Goal: Task Accomplishment & Management: Manage account settings

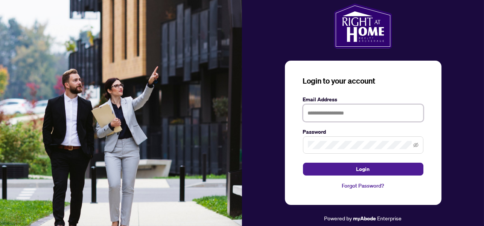
click at [342, 115] on input "text" at bounding box center [363, 112] width 121 height 17
type input "**********"
click at [303, 163] on button "Login" at bounding box center [363, 169] width 121 height 13
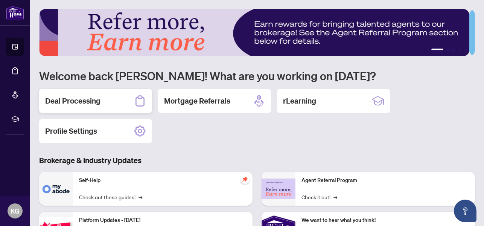
click at [86, 100] on h2 "Deal Processing" at bounding box center [72, 101] width 55 height 11
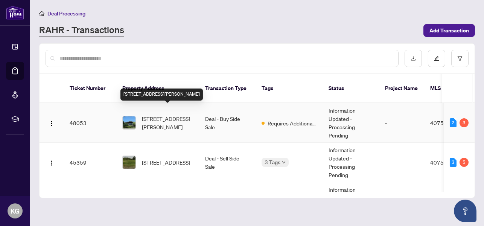
click at [165, 115] on span "[STREET_ADDRESS][PERSON_NAME]" at bounding box center [167, 123] width 51 height 17
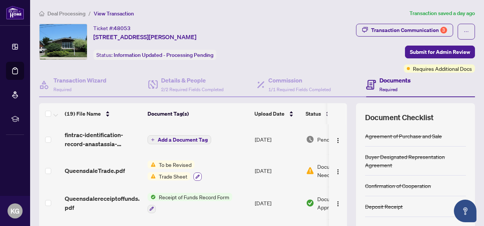
click at [198, 174] on icon "button" at bounding box center [198, 176] width 5 height 5
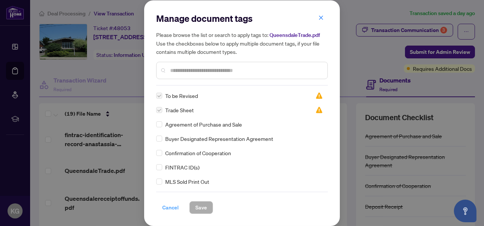
click at [171, 207] on span "Cancel" at bounding box center [170, 208] width 17 height 12
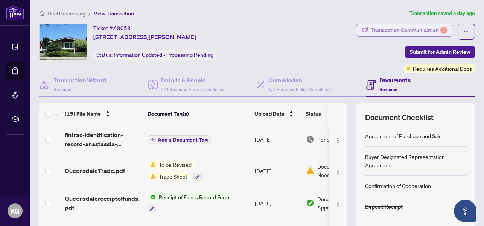
click at [421, 28] on div "Transaction Communication 3" at bounding box center [409, 30] width 76 height 12
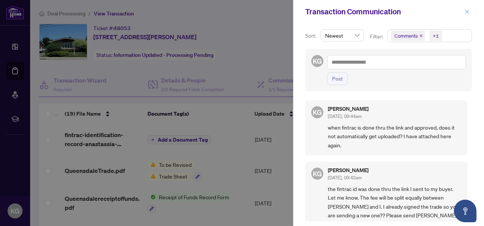
click at [469, 11] on icon "close" at bounding box center [467, 11] width 5 height 5
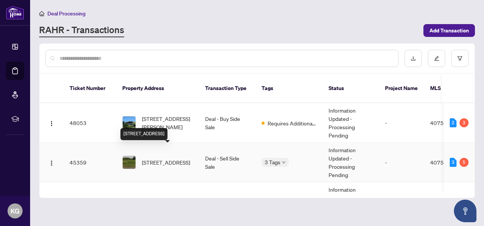
click at [164, 158] on span "[STREET_ADDRESS]" at bounding box center [166, 162] width 48 height 8
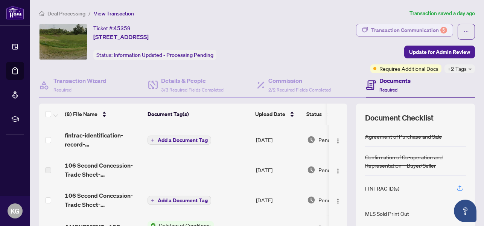
click at [399, 27] on div "Transaction Communication 5" at bounding box center [409, 30] width 76 height 12
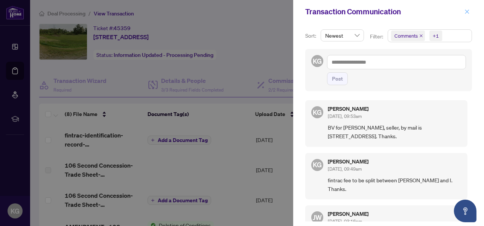
click at [466, 10] on icon "close" at bounding box center [467, 11] width 5 height 5
